Goal: Find specific page/section: Find specific page/section

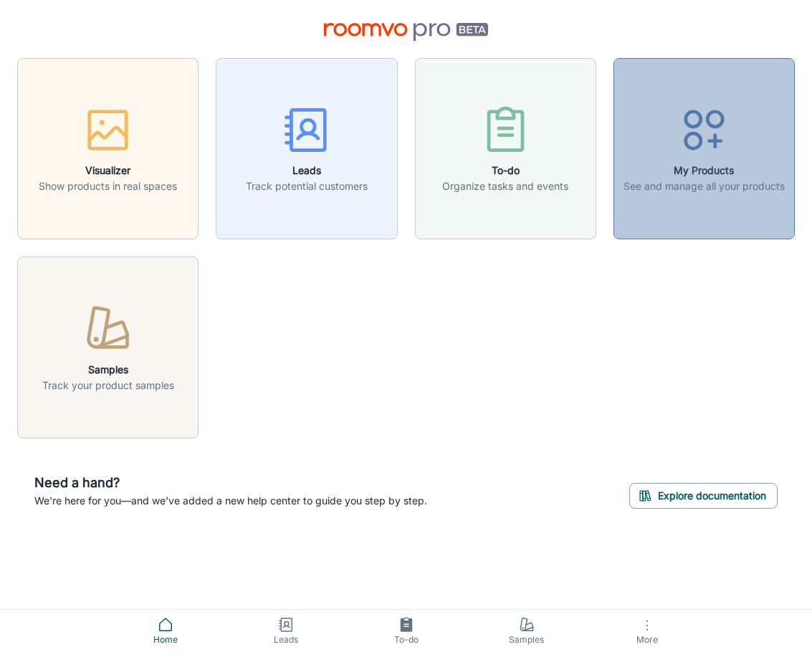
click at [706, 161] on div "button" at bounding box center [703, 132] width 161 height 59
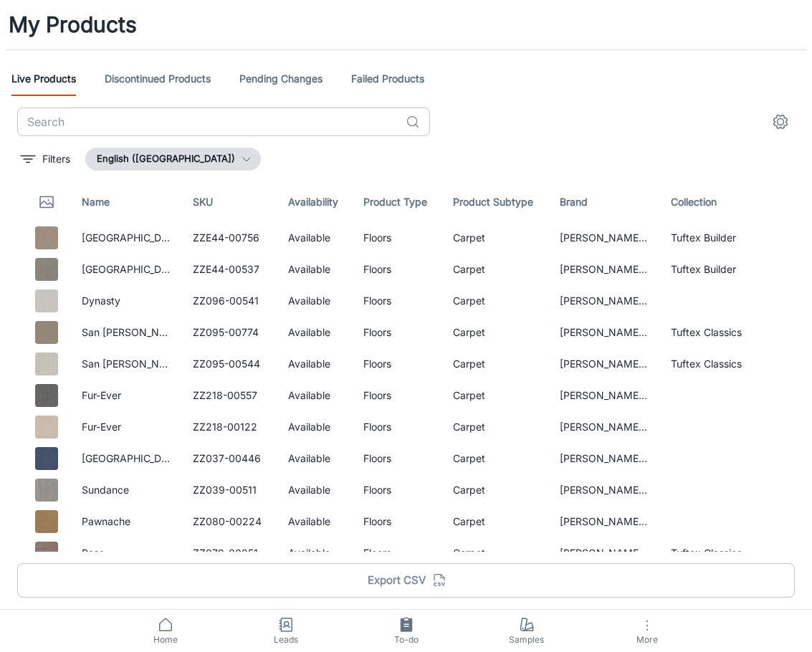
click at [90, 123] on input "text" at bounding box center [208, 121] width 383 height 29
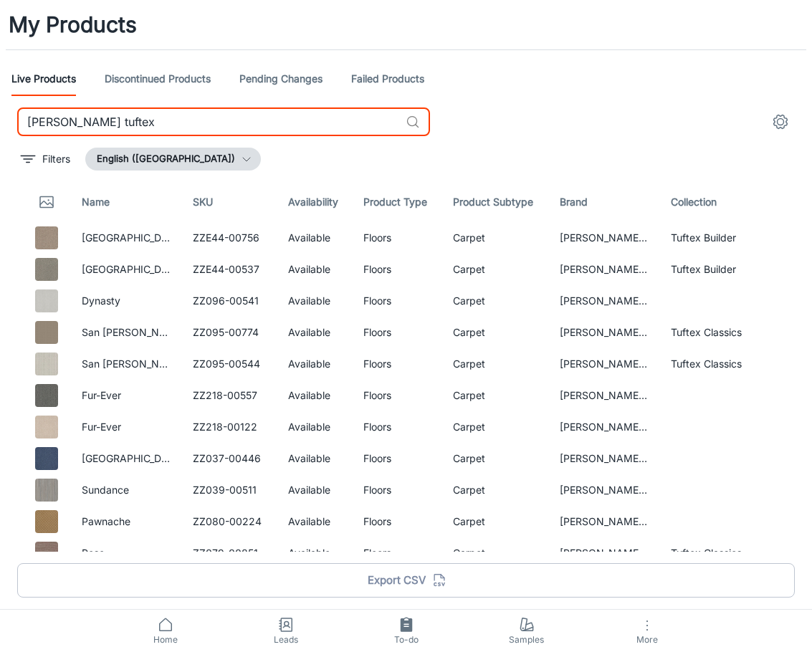
type input "[PERSON_NAME] tuftex"
click at [287, 77] on link "Pending Changes" at bounding box center [280, 79] width 83 height 34
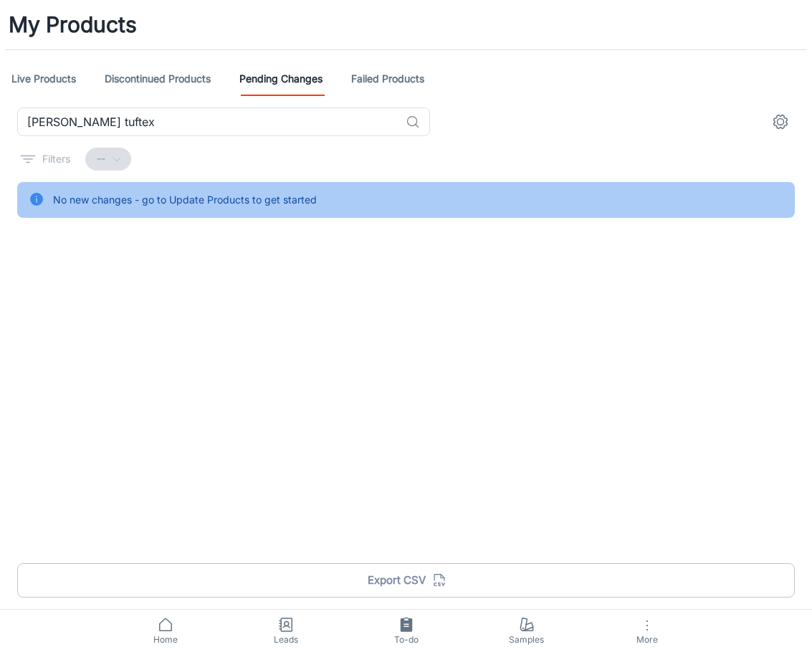
click at [168, 627] on icon at bounding box center [165, 624] width 17 height 17
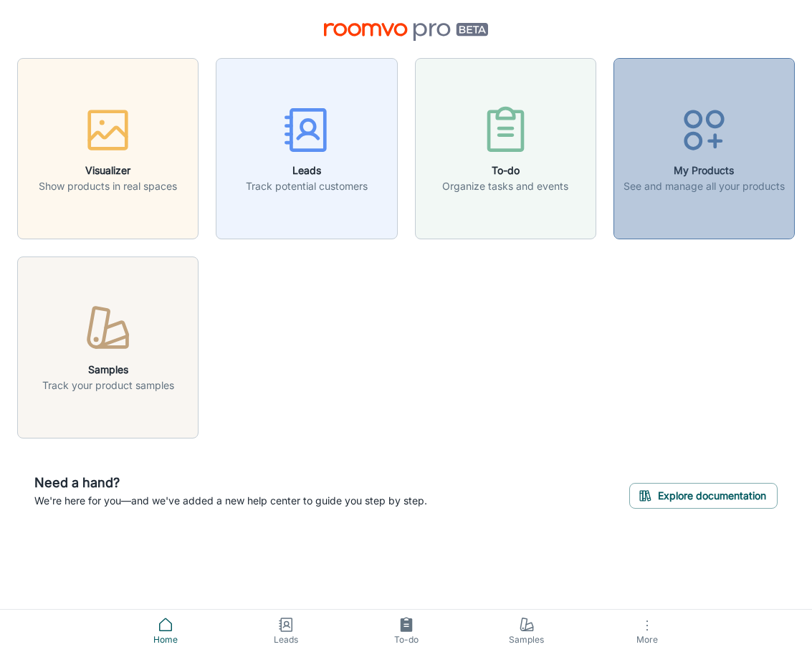
click at [631, 152] on div "button" at bounding box center [703, 132] width 161 height 59
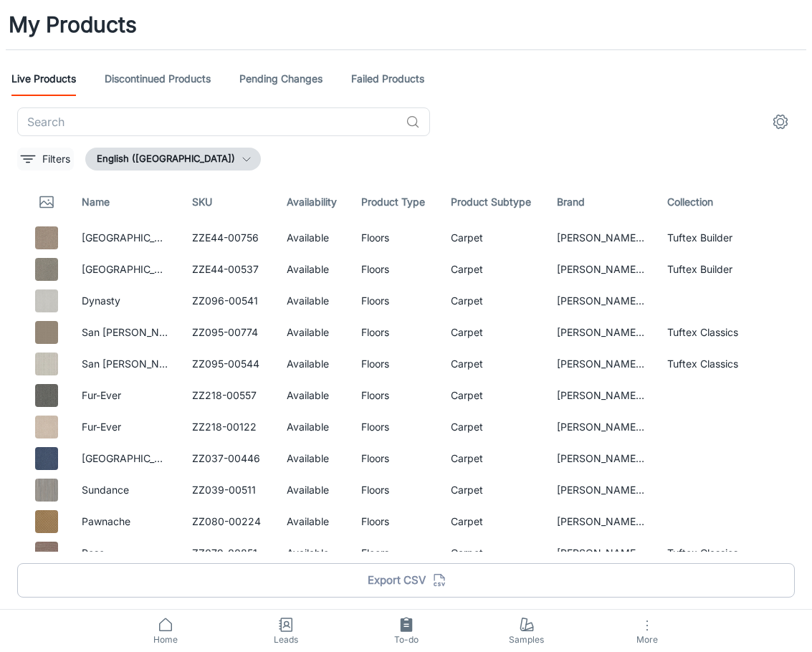
click at [26, 167] on icon "filter" at bounding box center [27, 158] width 17 height 17
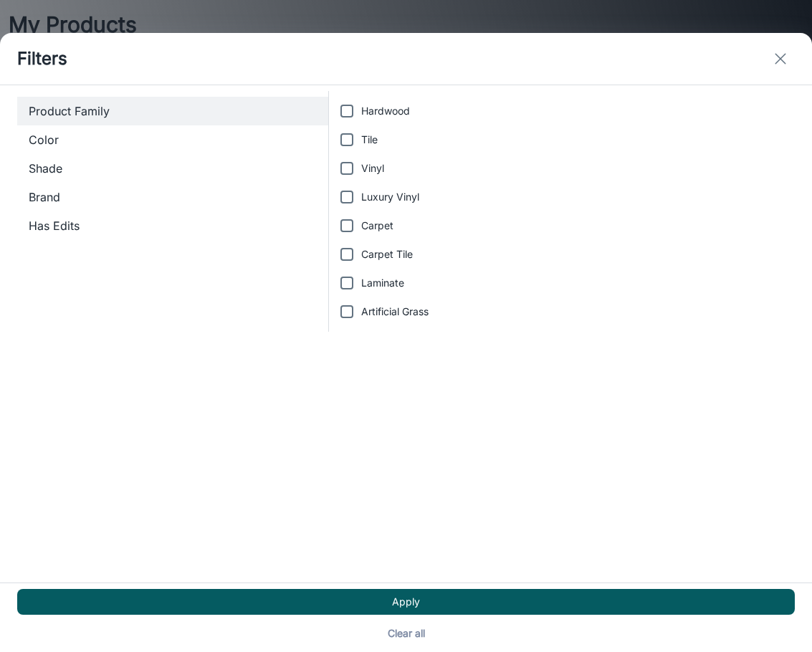
click at [776, 66] on icon "exit" at bounding box center [779, 58] width 17 height 17
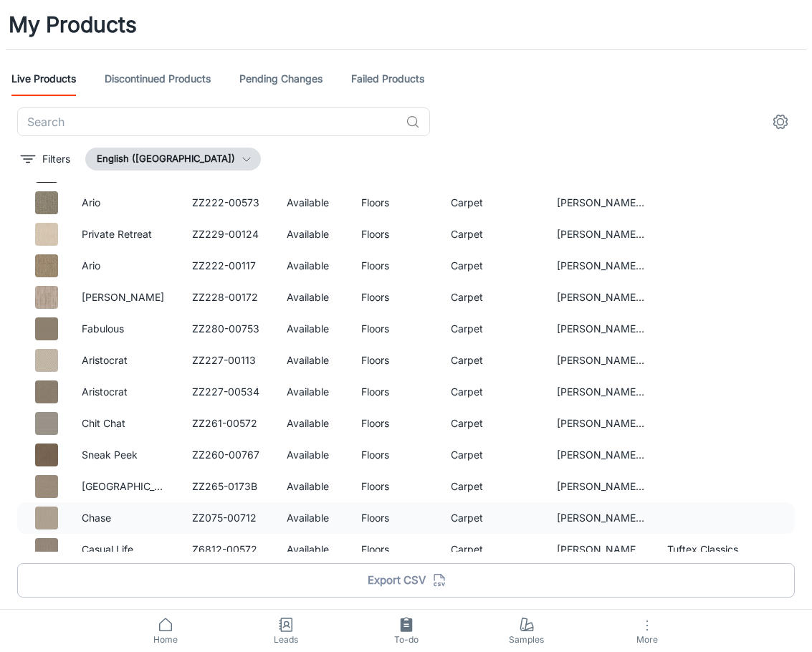
scroll to position [1678, 0]
